Goal: Task Accomplishment & Management: Use online tool/utility

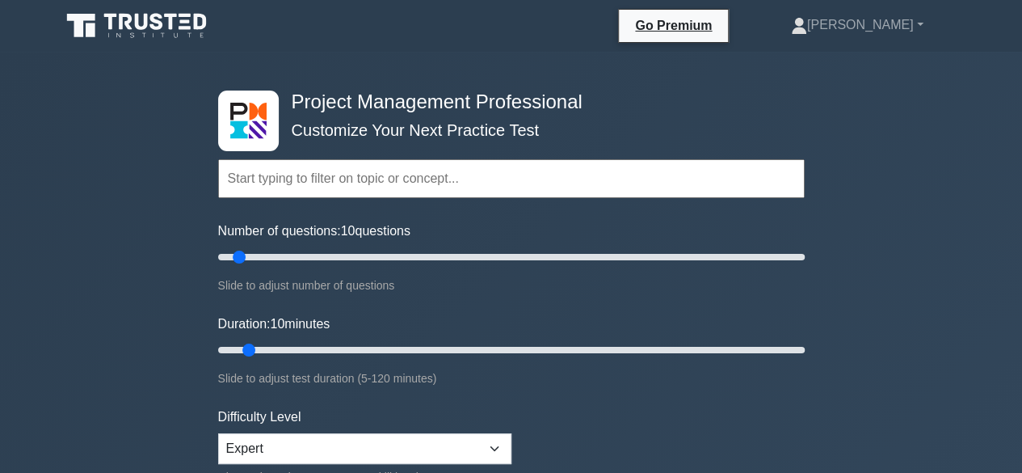
click at [308, 169] on input "text" at bounding box center [511, 178] width 587 height 39
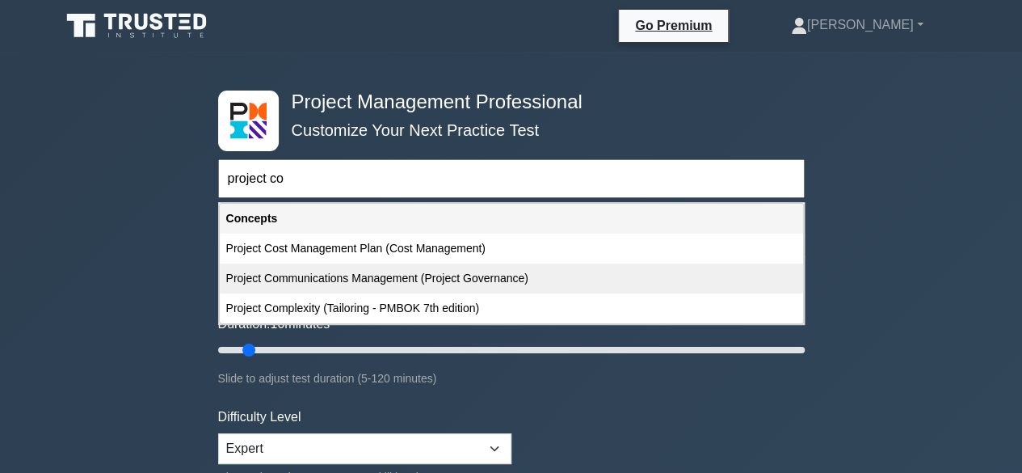
click at [333, 276] on div "Project Communications Management (Project Governance)" at bounding box center [512, 278] width 584 height 30
type input "Project Communications Management (Project Governance)"
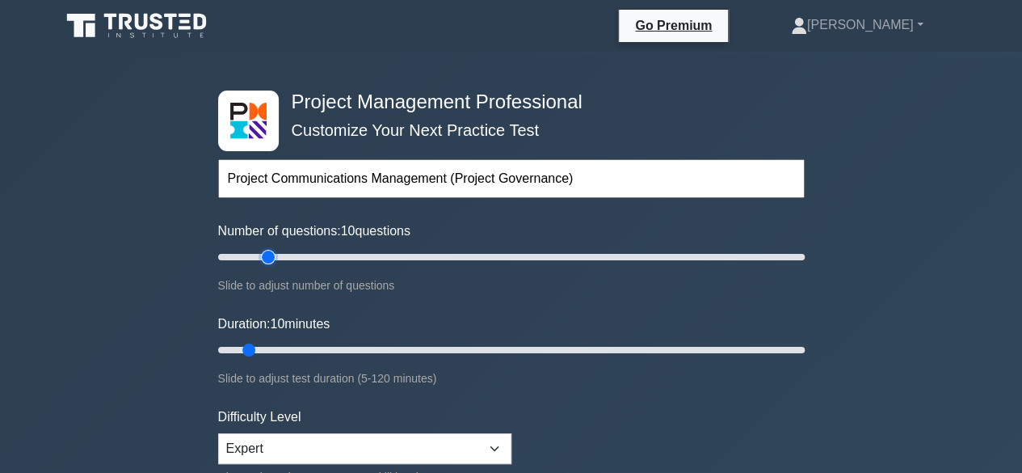
type input "20"
click at [263, 257] on input "Number of questions: 10 questions" at bounding box center [511, 256] width 587 height 19
type input "25"
click at [281, 259] on input "Number of questions: 25 questions" at bounding box center [511, 256] width 587 height 19
click at [267, 348] on input "Duration: 15 minutes" at bounding box center [511, 349] width 587 height 19
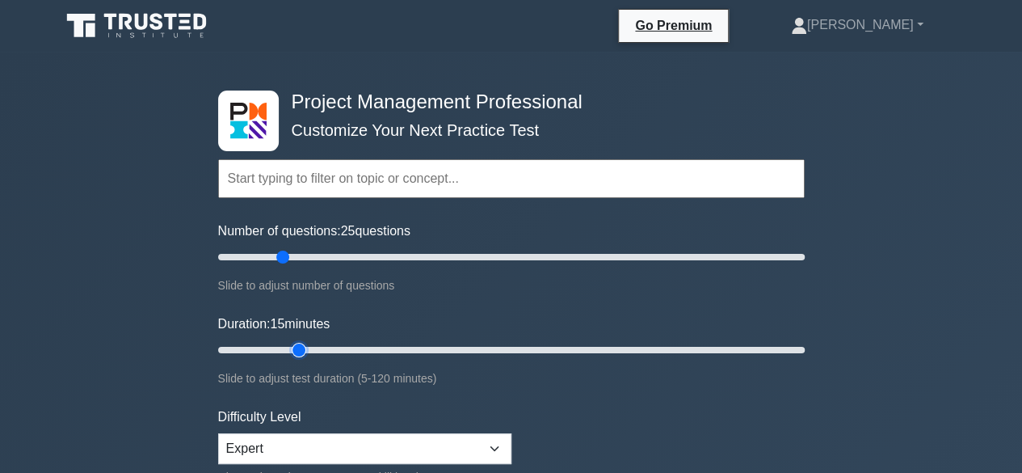
type input "20"
click at [287, 348] on input "Duration: 15 minutes" at bounding box center [511, 349] width 587 height 19
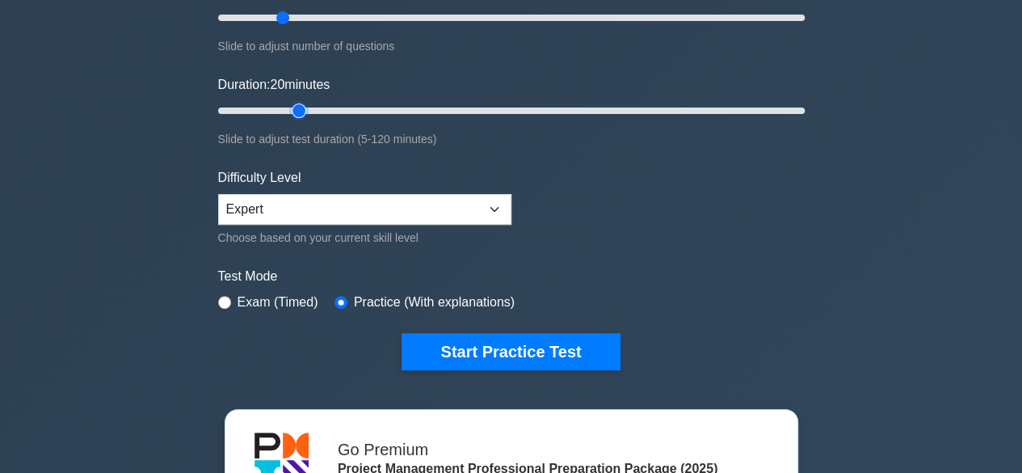
scroll to position [242, 0]
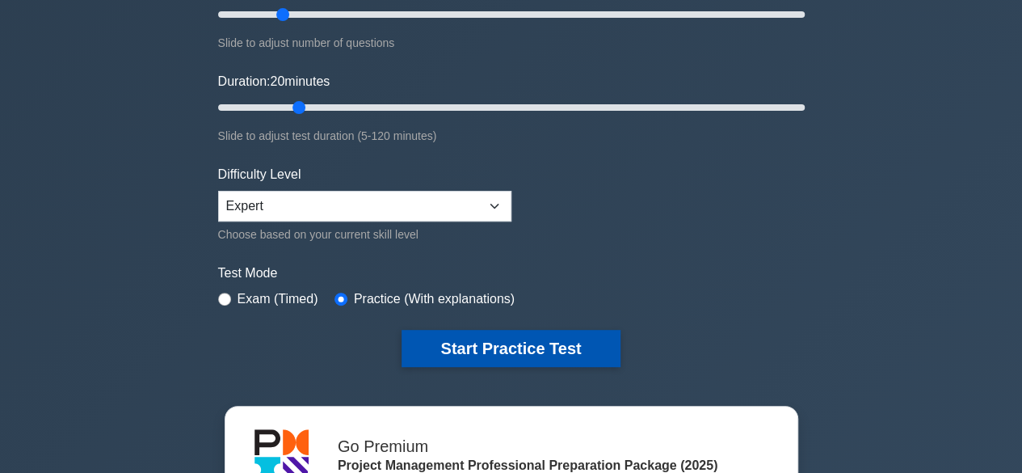
click at [446, 347] on button "Start Practice Test" at bounding box center [511, 348] width 218 height 37
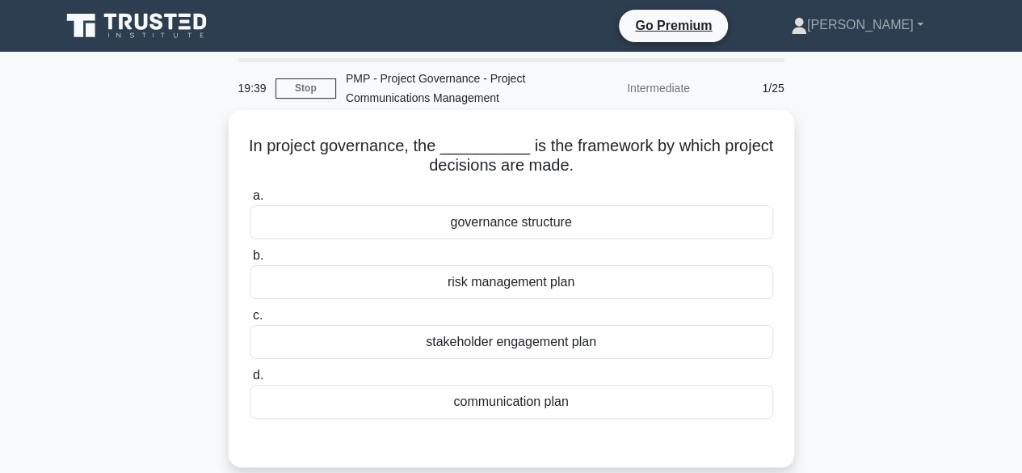
click at [455, 400] on div "communication plan" at bounding box center [512, 402] width 524 height 34
click at [250, 381] on input "d. communication plan" at bounding box center [250, 375] width 0 height 11
